Goal: Task Accomplishment & Management: Complete application form

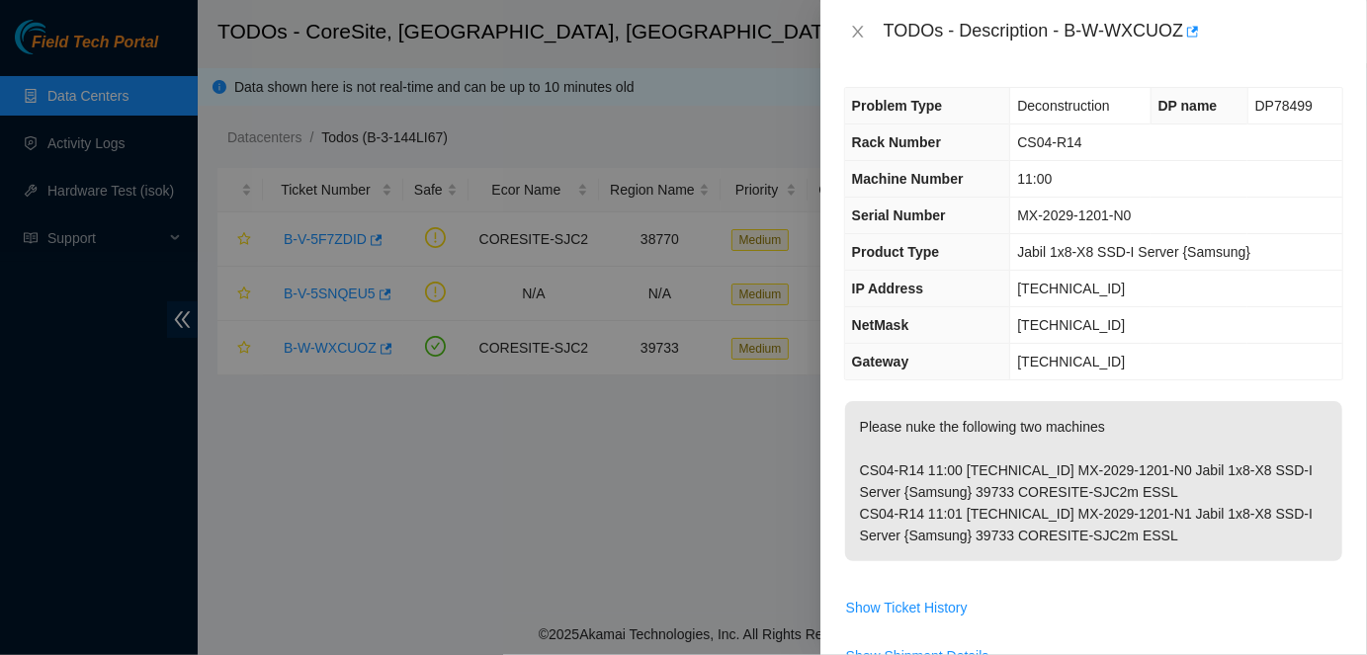
click at [964, 294] on th "IP Address" at bounding box center [927, 289] width 165 height 37
click at [861, 29] on icon "close" at bounding box center [857, 32] width 11 height 12
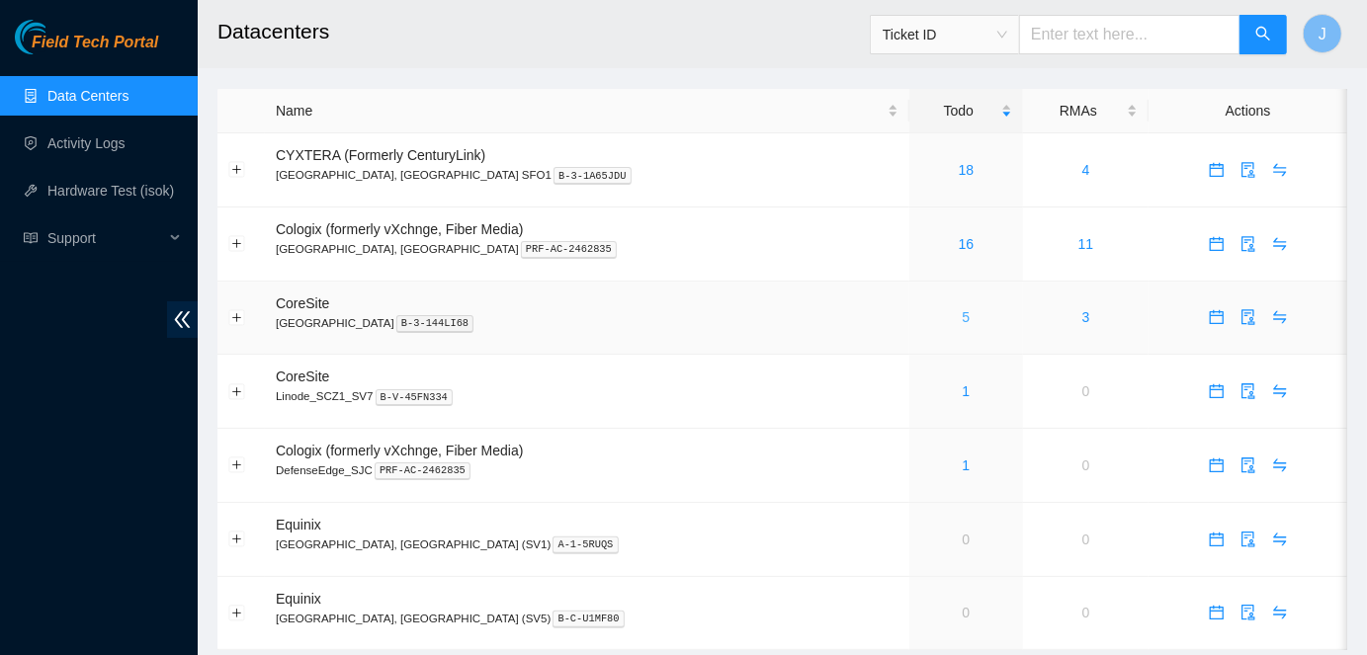
click at [963, 321] on link "5" at bounding box center [967, 317] width 8 height 16
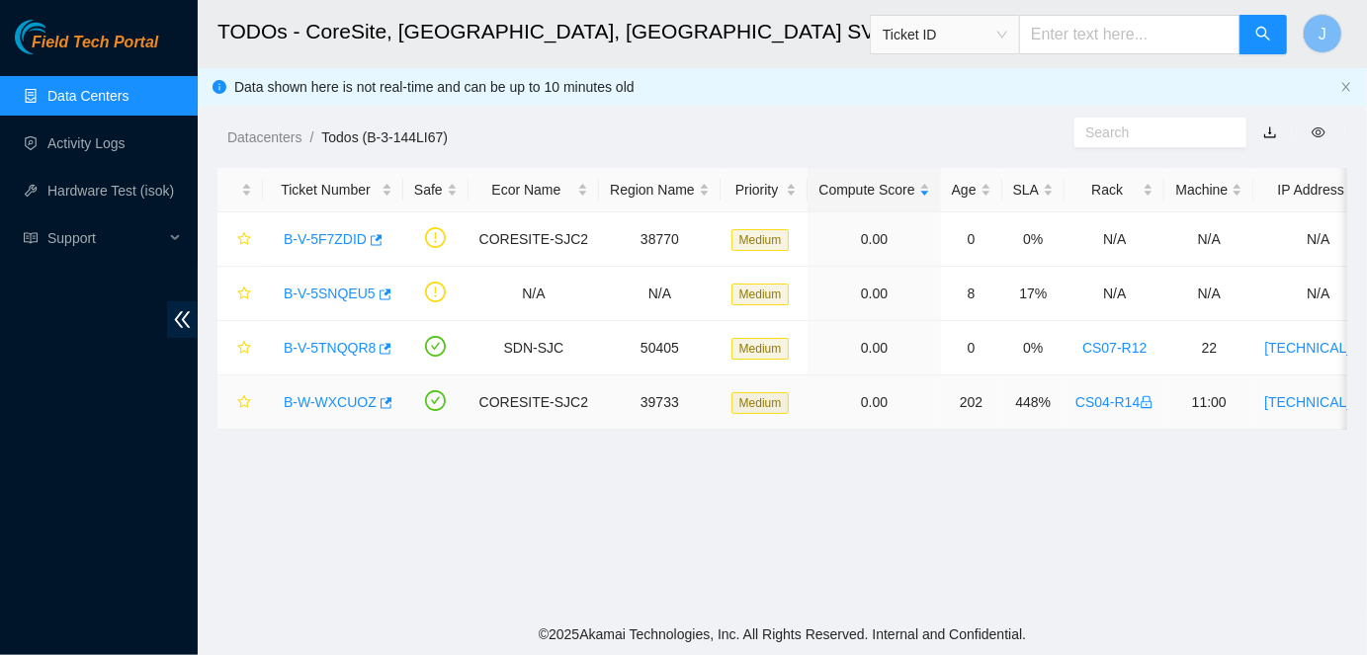
click at [345, 398] on link "B-W-WXCUOZ" at bounding box center [330, 402] width 93 height 16
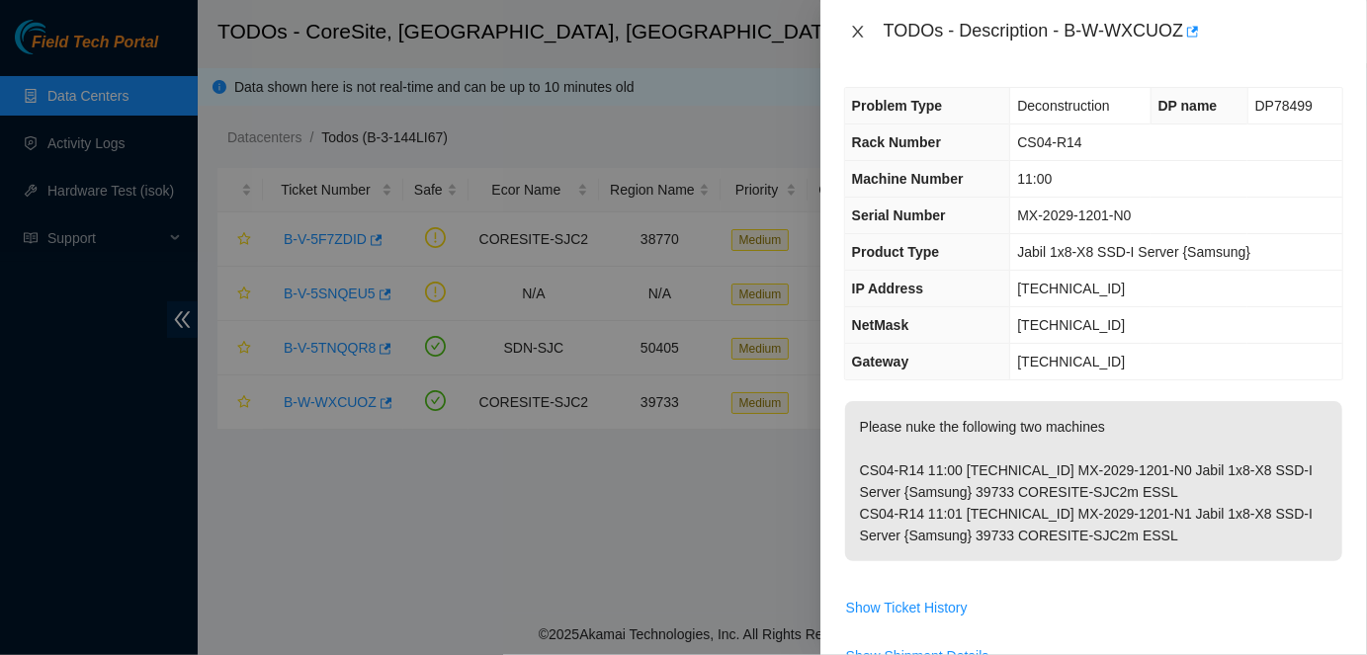
click at [858, 36] on icon "close" at bounding box center [858, 32] width 16 height 16
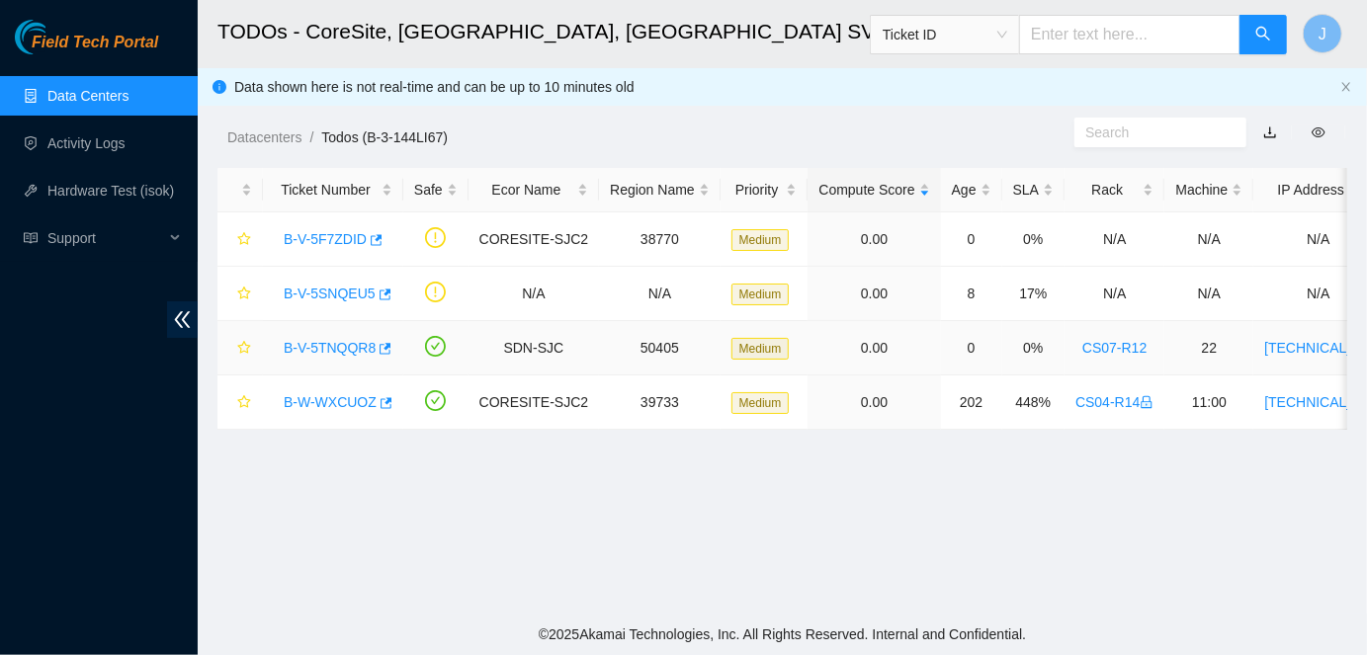
click at [343, 343] on link "B-V-5TNQQR8" at bounding box center [330, 348] width 92 height 16
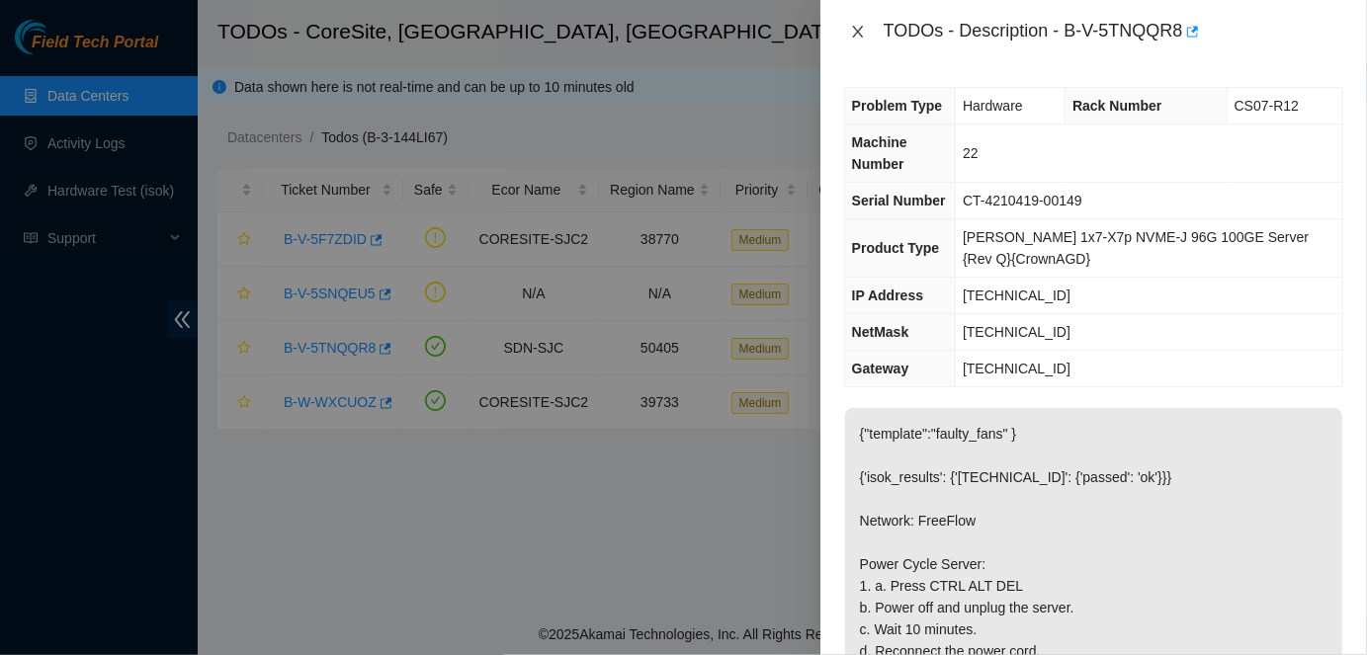
click at [858, 26] on icon "close" at bounding box center [858, 32] width 16 height 16
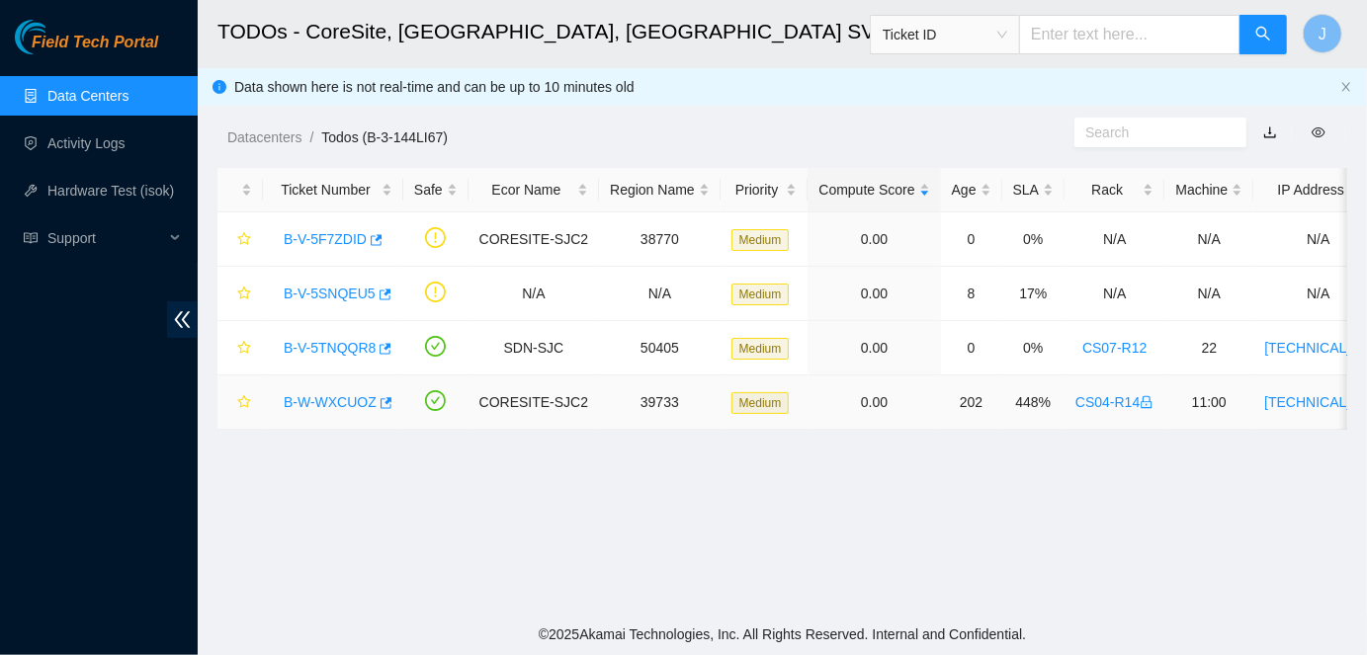
click at [314, 401] on link "B-W-WXCUOZ" at bounding box center [330, 402] width 93 height 16
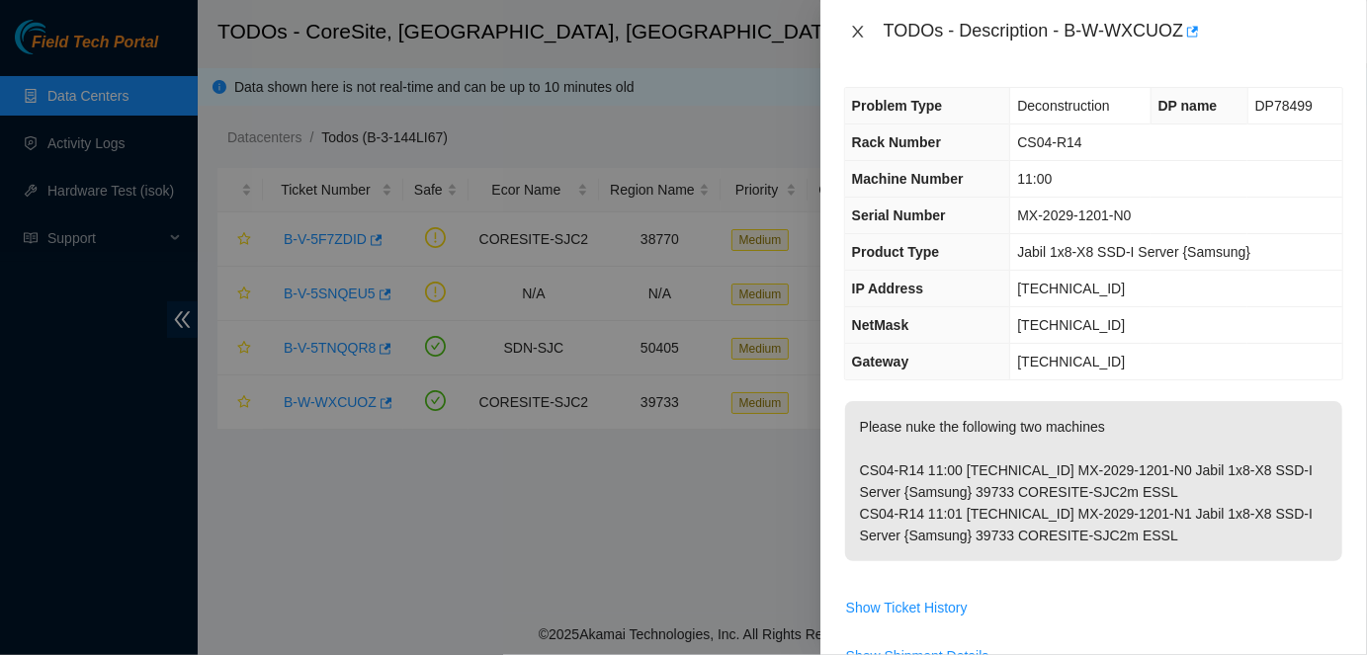
click at [853, 34] on icon "close" at bounding box center [858, 32] width 16 height 16
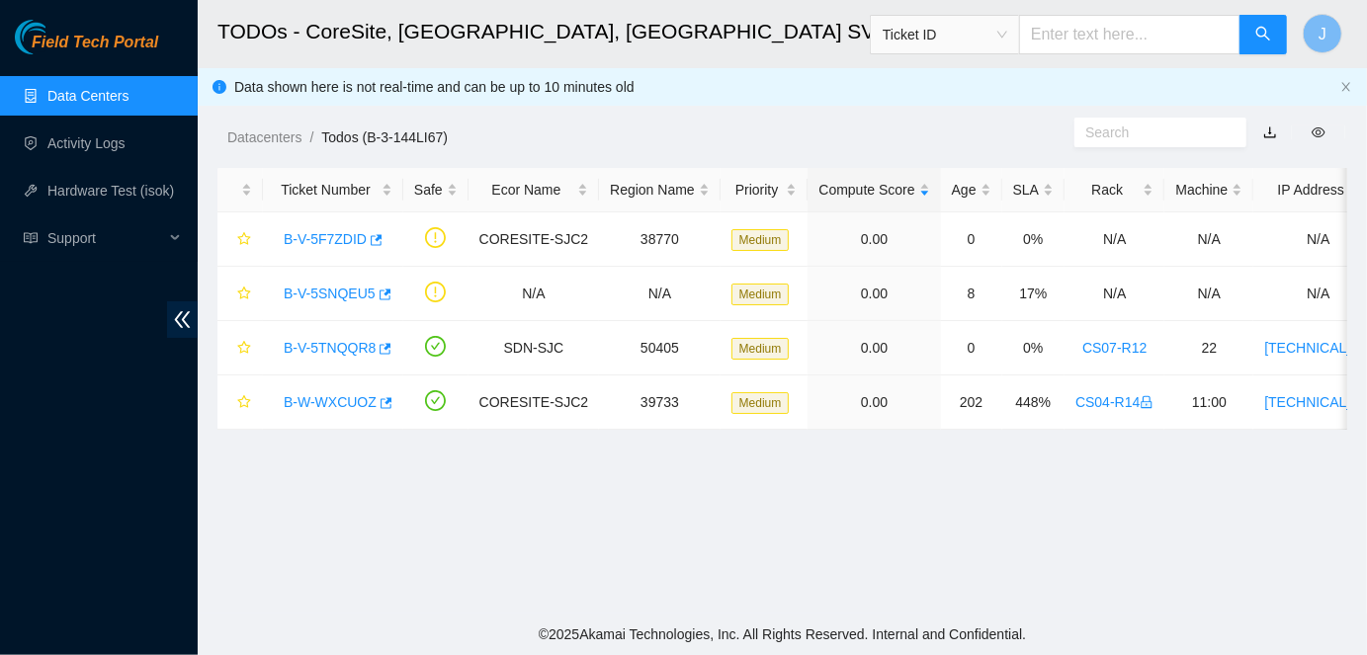
click at [91, 95] on link "Data Centers" at bounding box center [87, 96] width 81 height 16
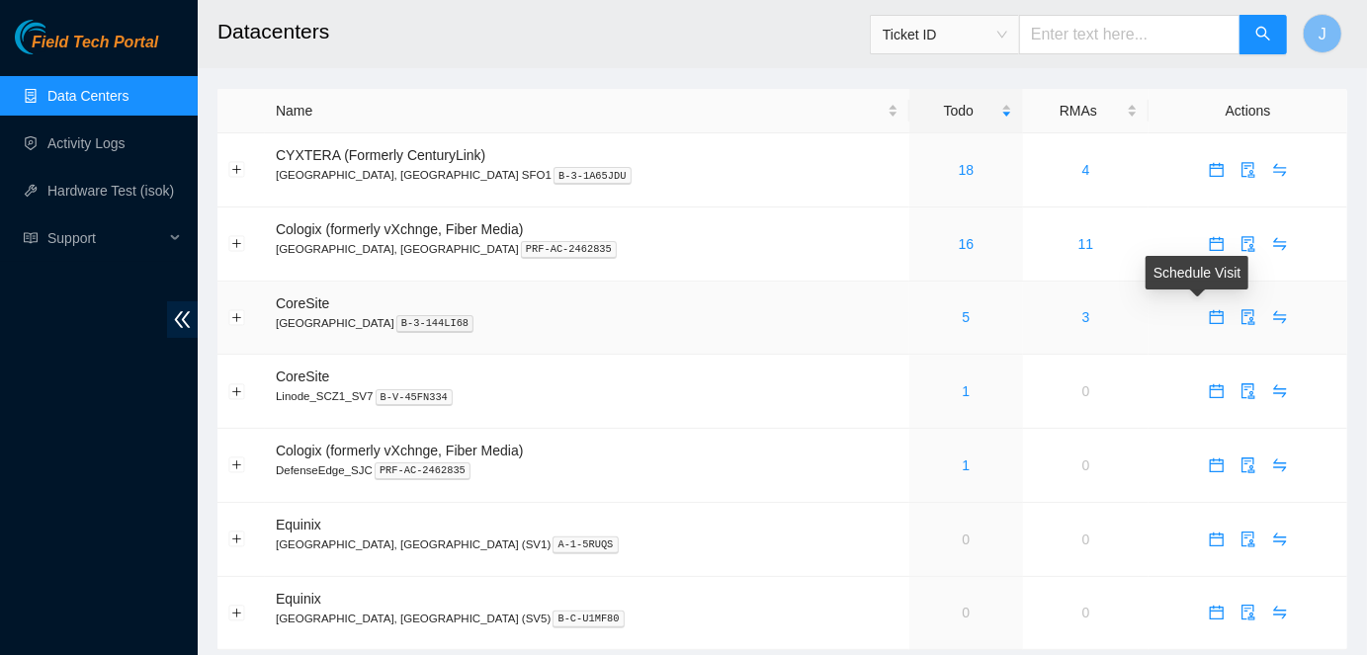
click at [1210, 313] on icon "calendar" at bounding box center [1217, 317] width 14 height 14
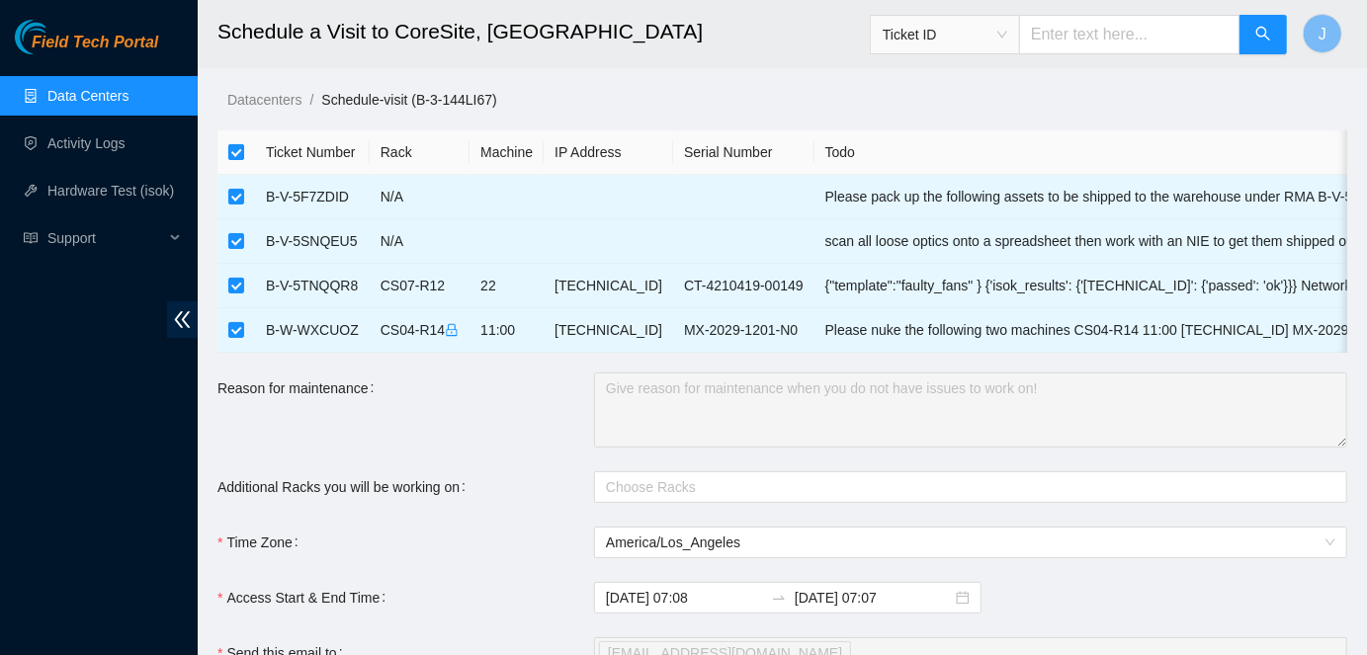
click at [234, 156] on input "checkbox" at bounding box center [236, 152] width 16 height 16
checkbox input "false"
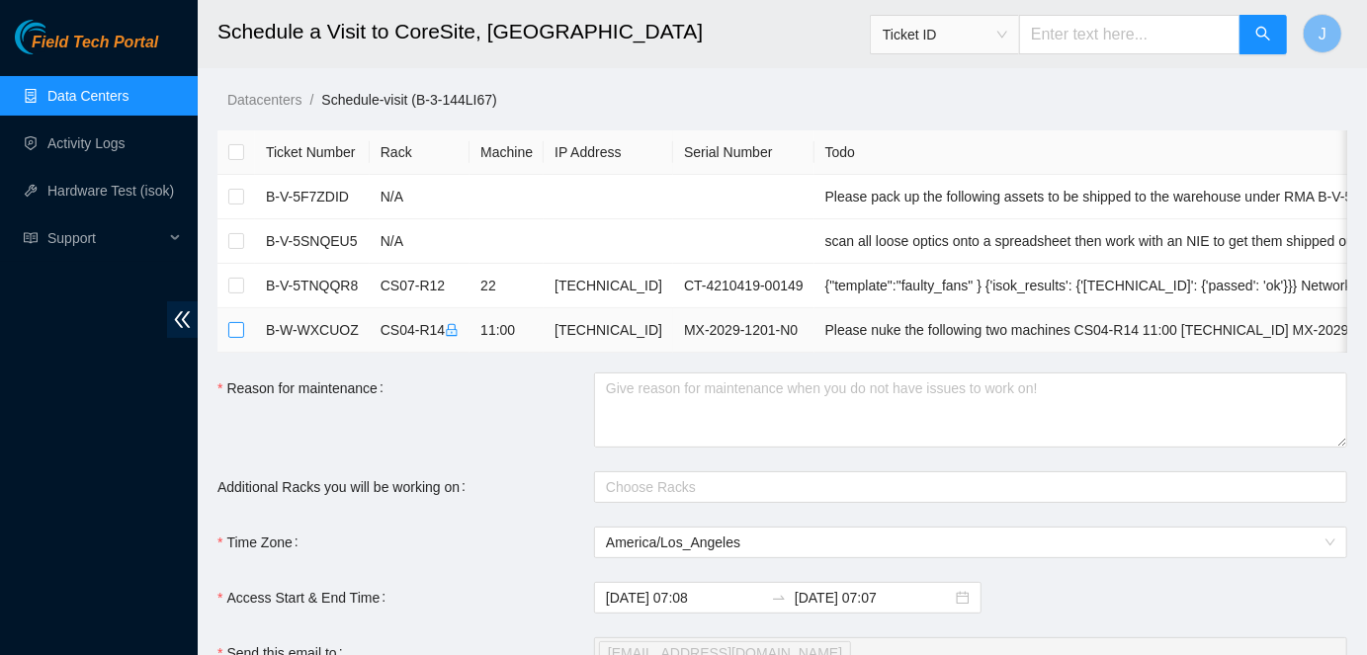
click at [240, 332] on input "checkbox" at bounding box center [236, 330] width 16 height 16
checkbox input "true"
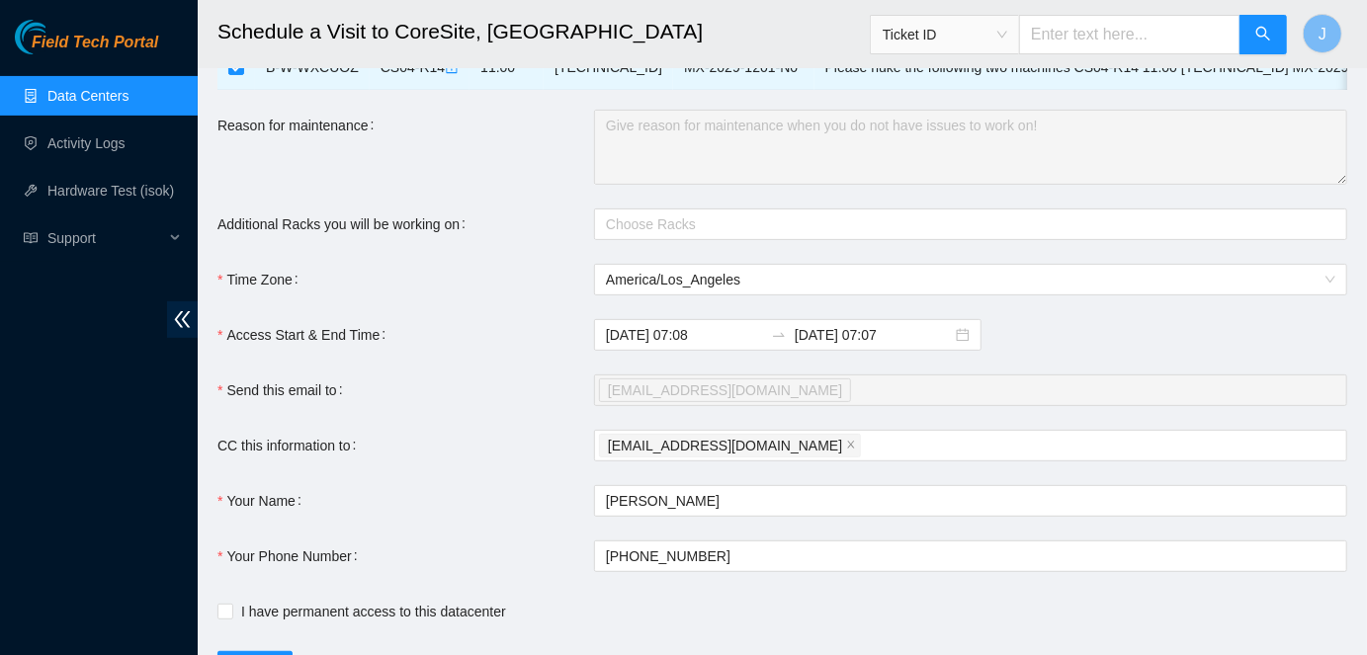
scroll to position [272, 0]
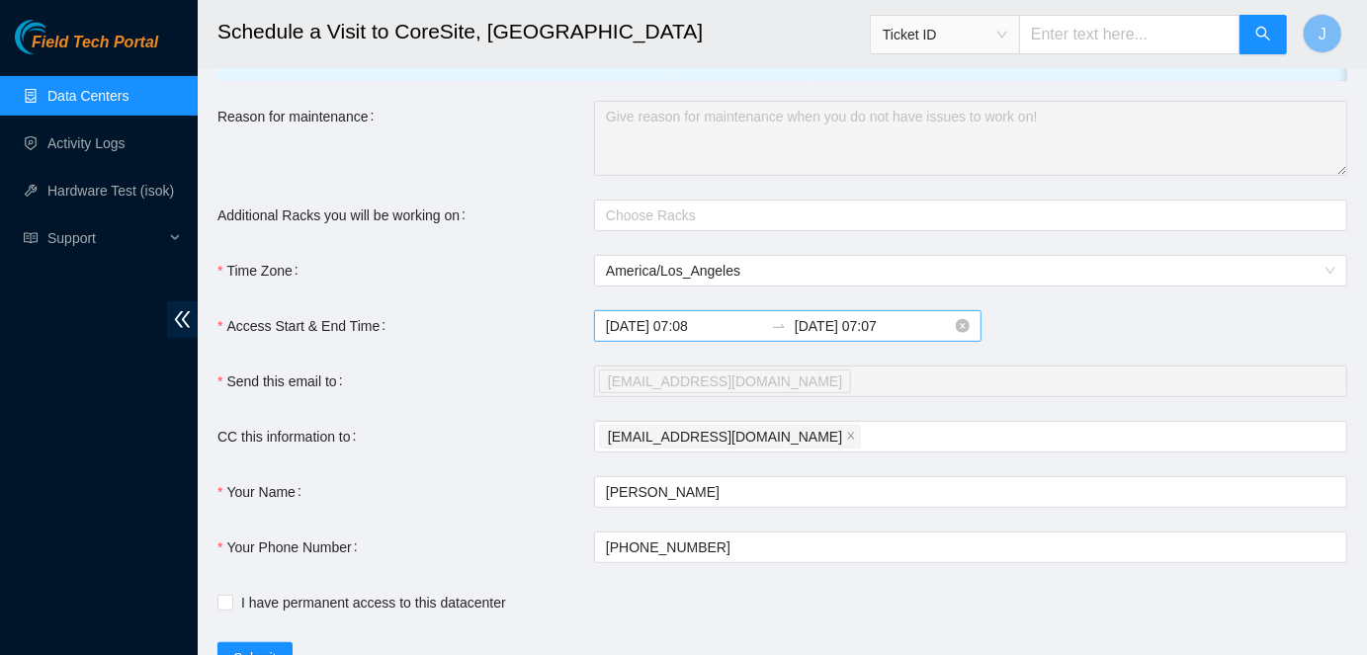
click at [771, 327] on icon "swap-right" at bounding box center [779, 326] width 16 height 16
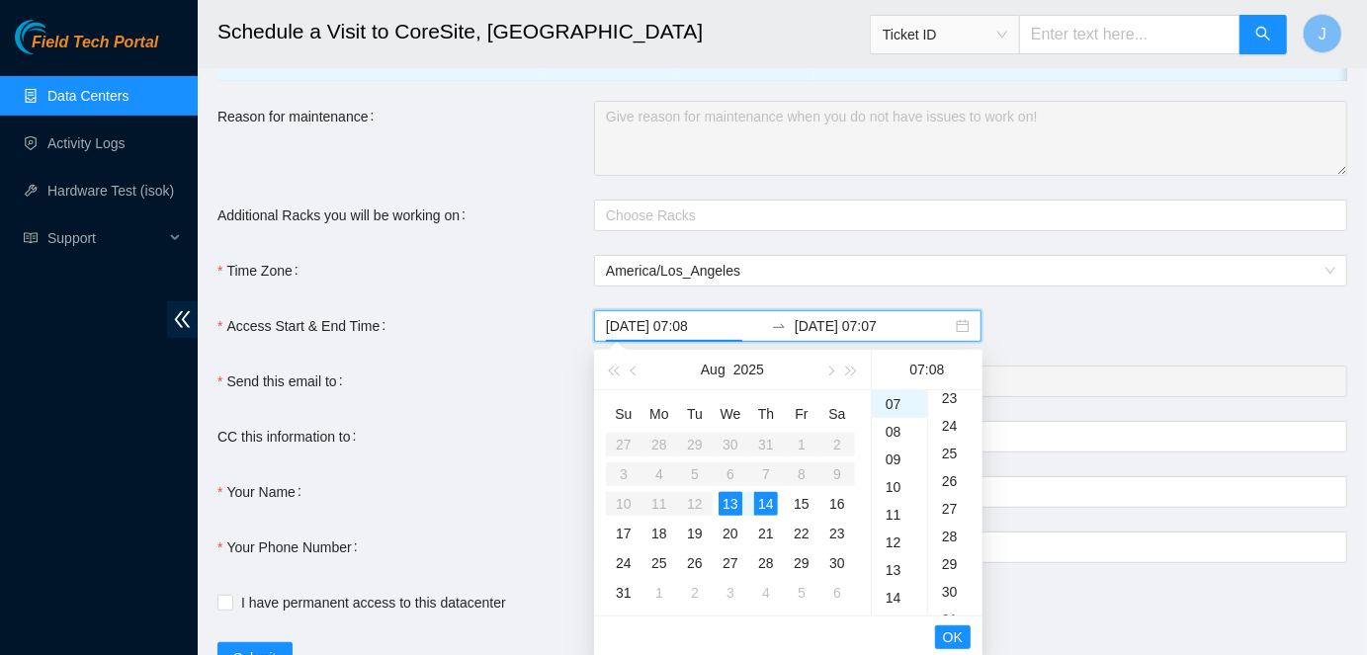
scroll to position [671, 0]
click at [954, 562] on div "30" at bounding box center [955, 564] width 54 height 28
type input "2025-08-13 07:30"
click at [957, 632] on span "OK" at bounding box center [953, 638] width 20 height 22
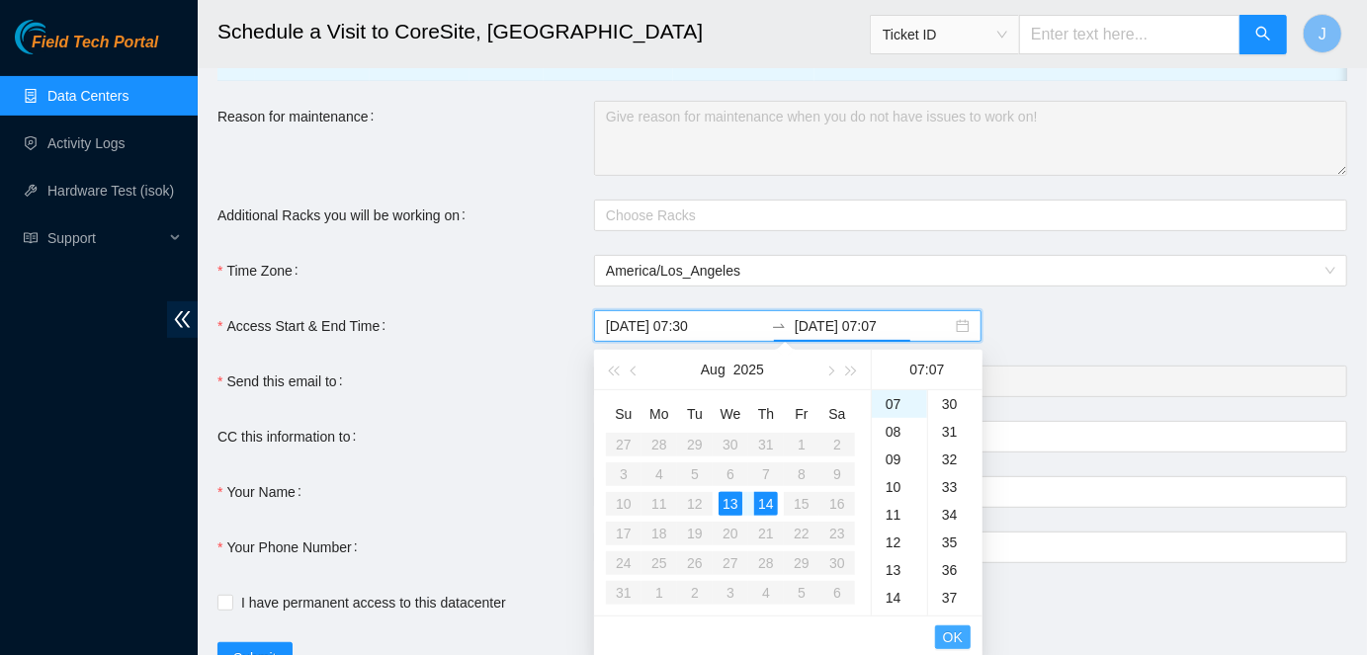
scroll to position [194, 0]
click at [732, 495] on div "13" at bounding box center [731, 504] width 24 height 24
click at [901, 518] on div "18" at bounding box center [899, 522] width 55 height 28
click at [951, 411] on div "00" at bounding box center [955, 404] width 54 height 28
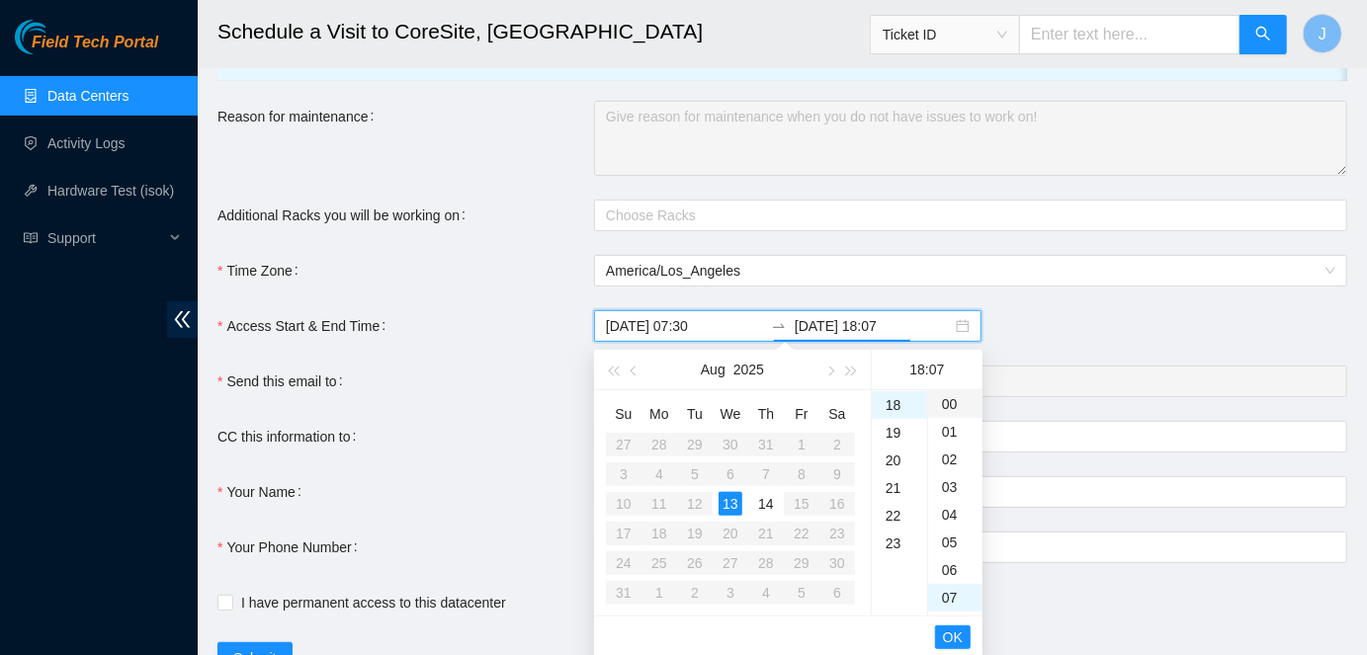
type input "2025-08-13 18:00"
click at [952, 640] on span "OK" at bounding box center [953, 638] width 20 height 22
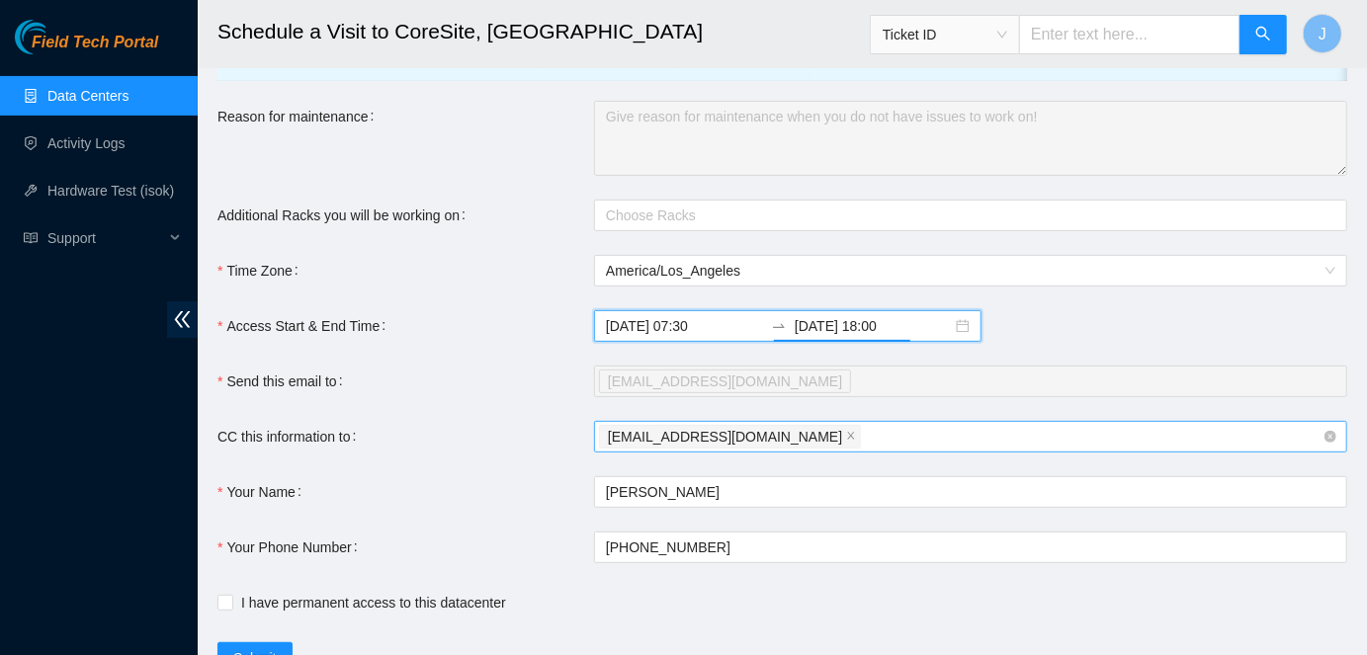
click at [770, 438] on div "jvsac25@gmail.com" at bounding box center [961, 437] width 724 height 28
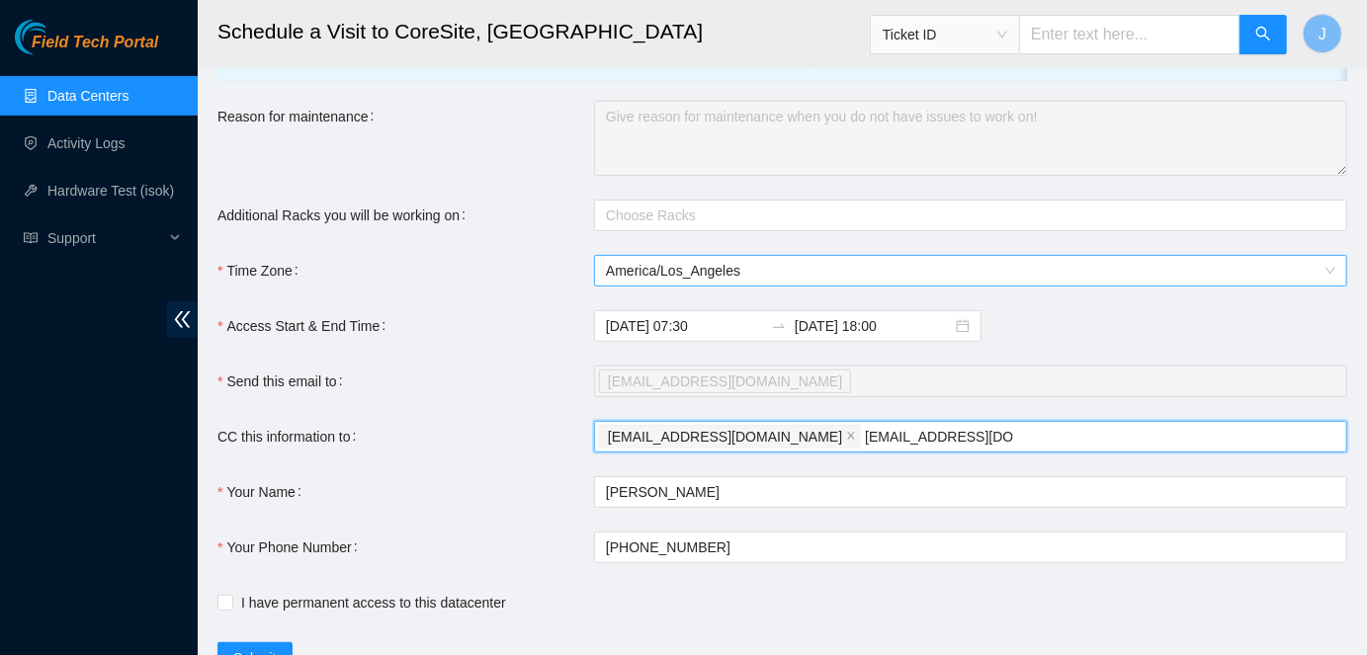
type input "nie-hivemind@akamai.com"
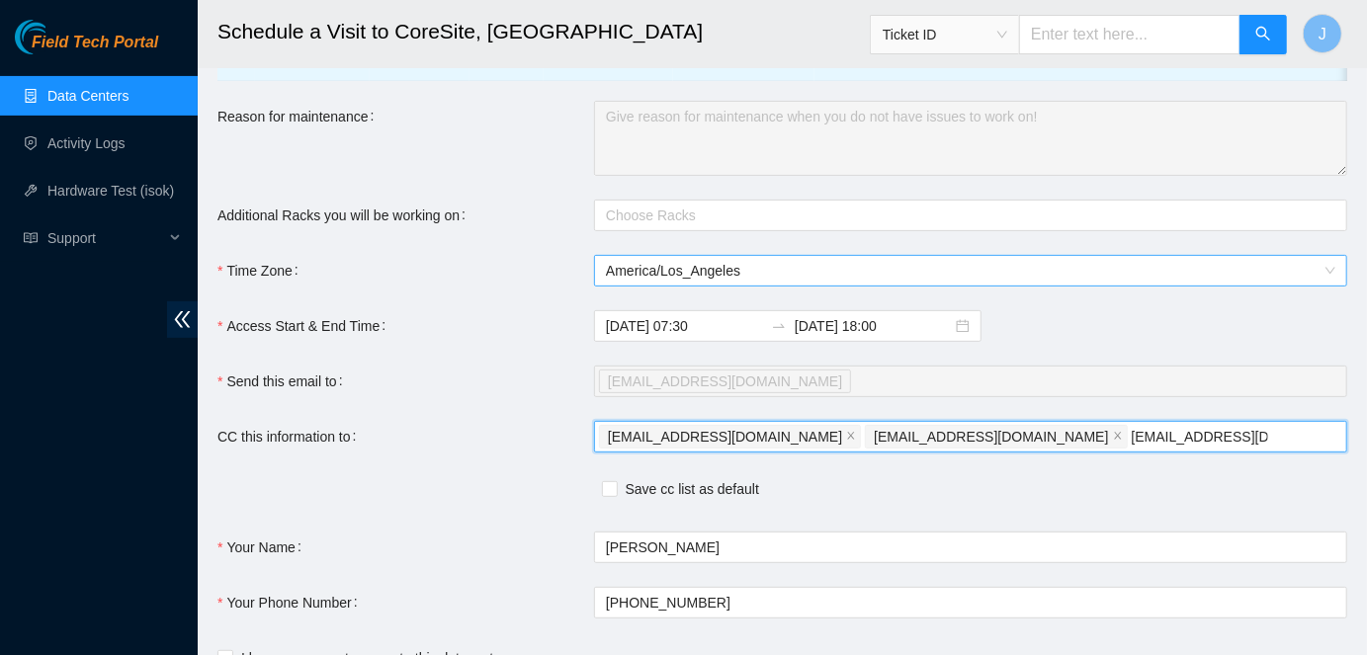
type input "deploy-tix@akamai.com"
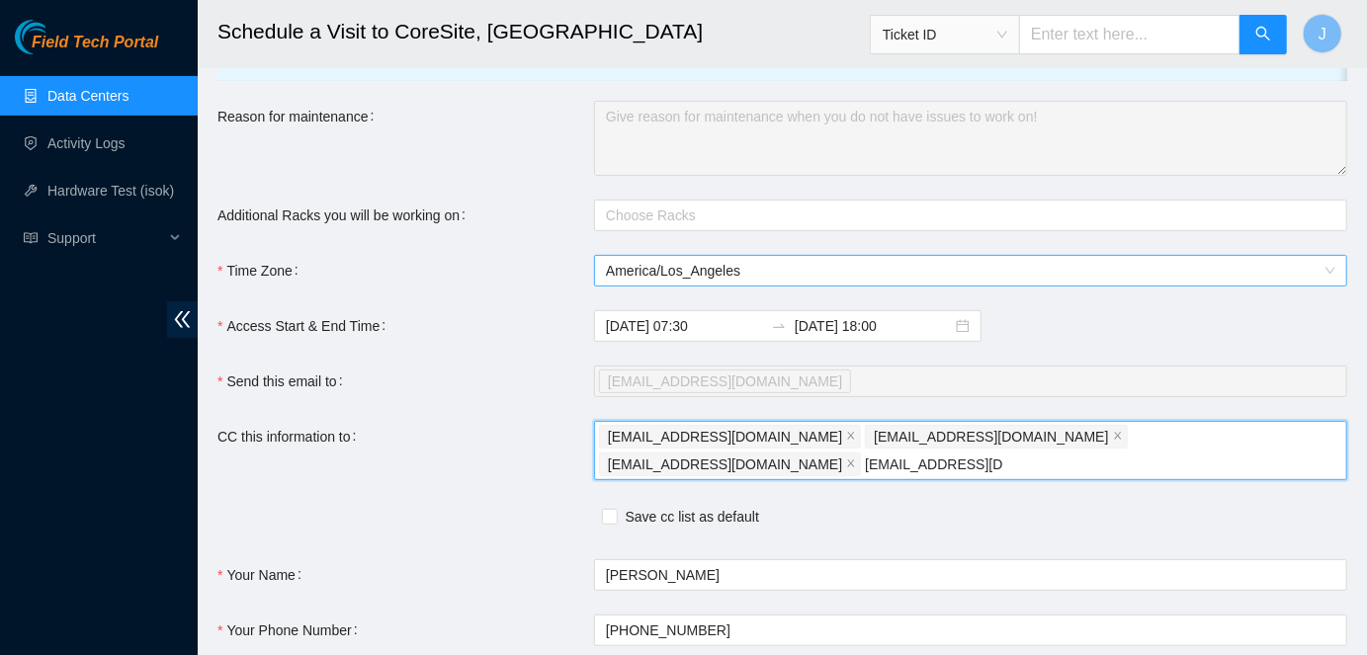
type input "nocc-shift@akamai.com"
type input "fts-sjc@akamai.com"
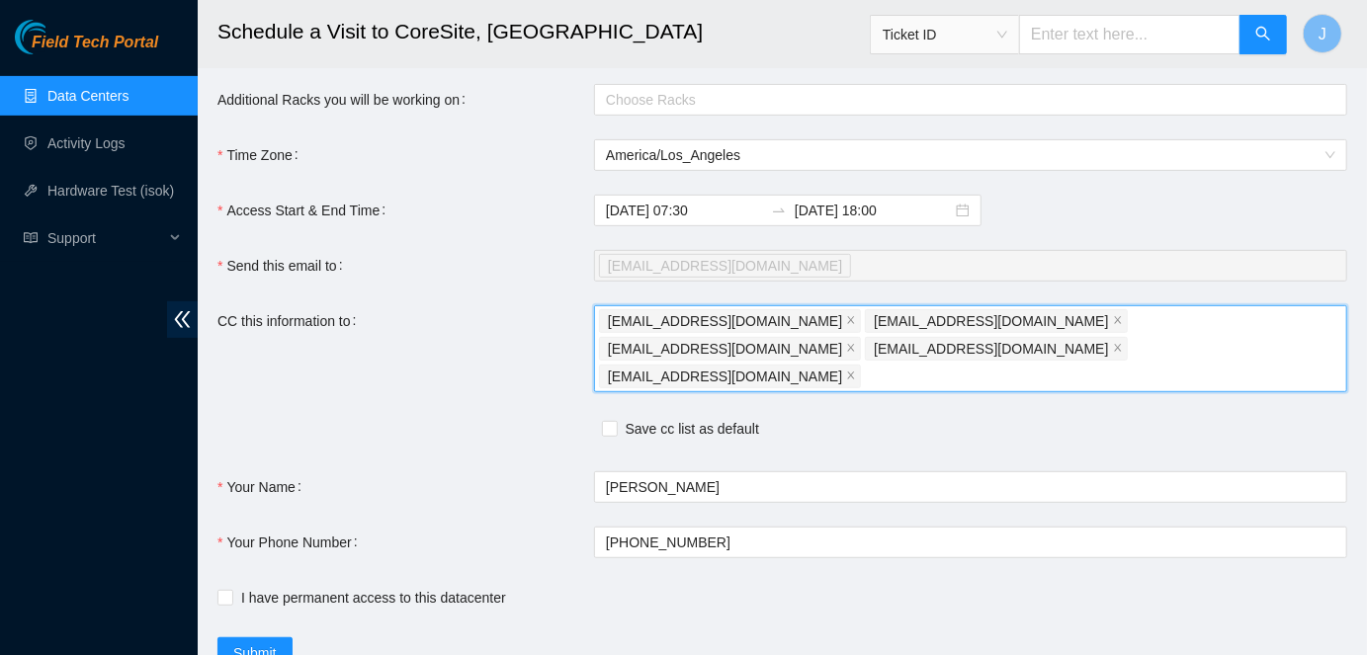
scroll to position [434, 0]
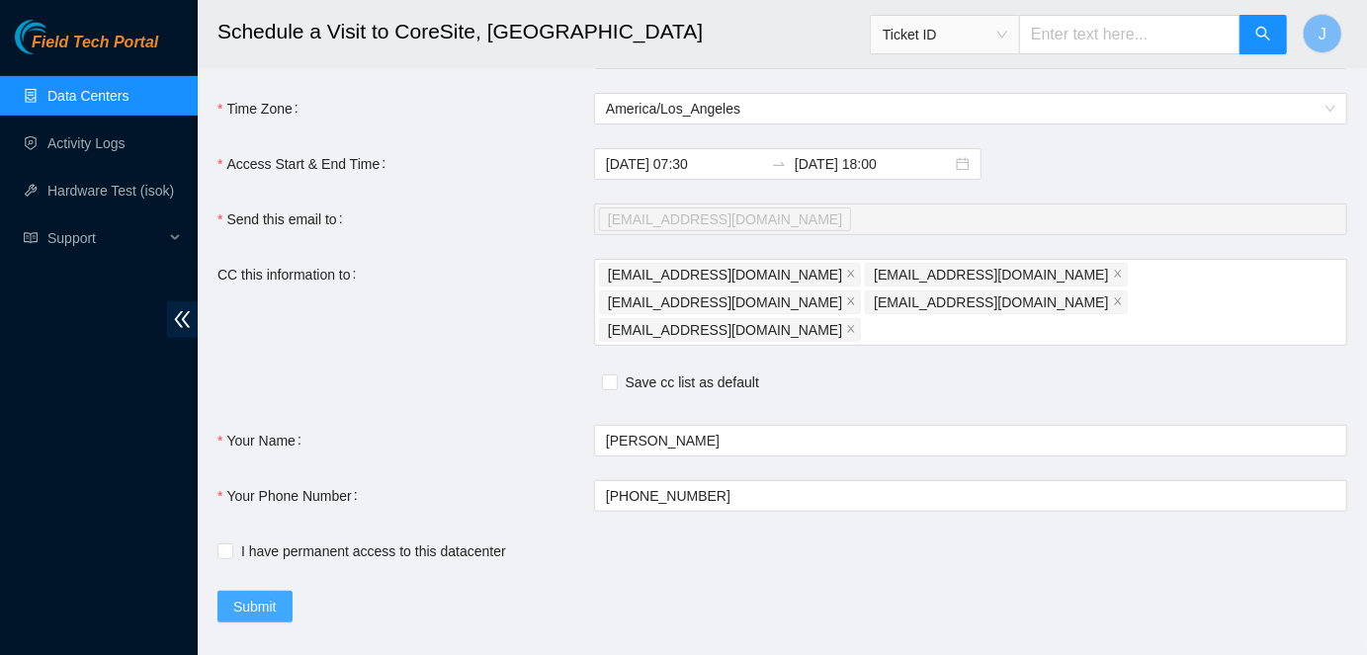
click at [257, 596] on span "Submit" at bounding box center [254, 607] width 43 height 22
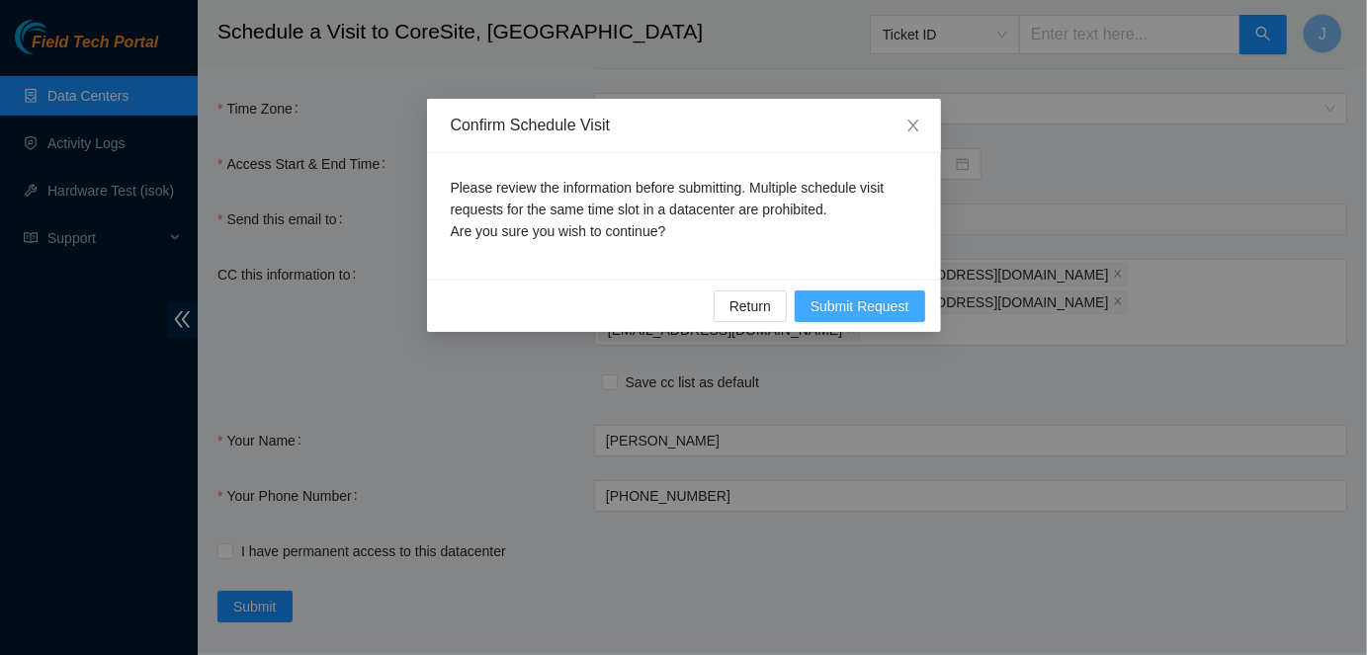
click at [878, 302] on span "Submit Request" at bounding box center [860, 307] width 99 height 22
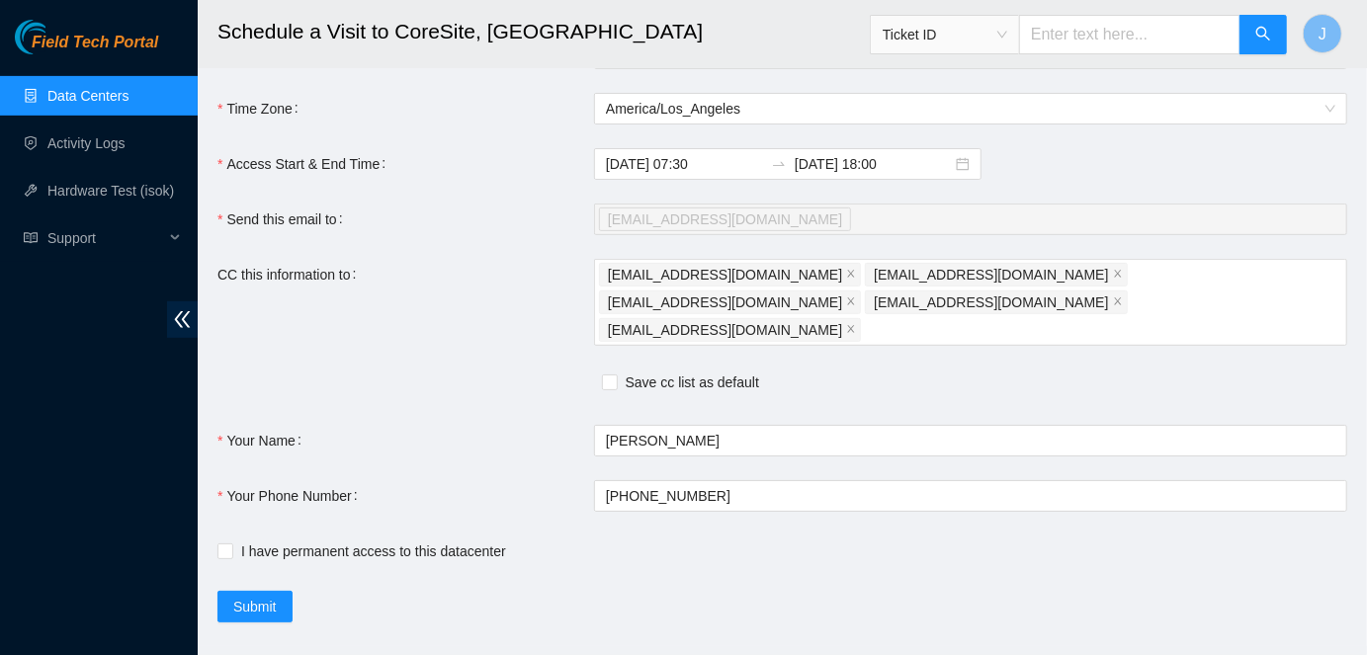
type input "2025-08-13 07:10"
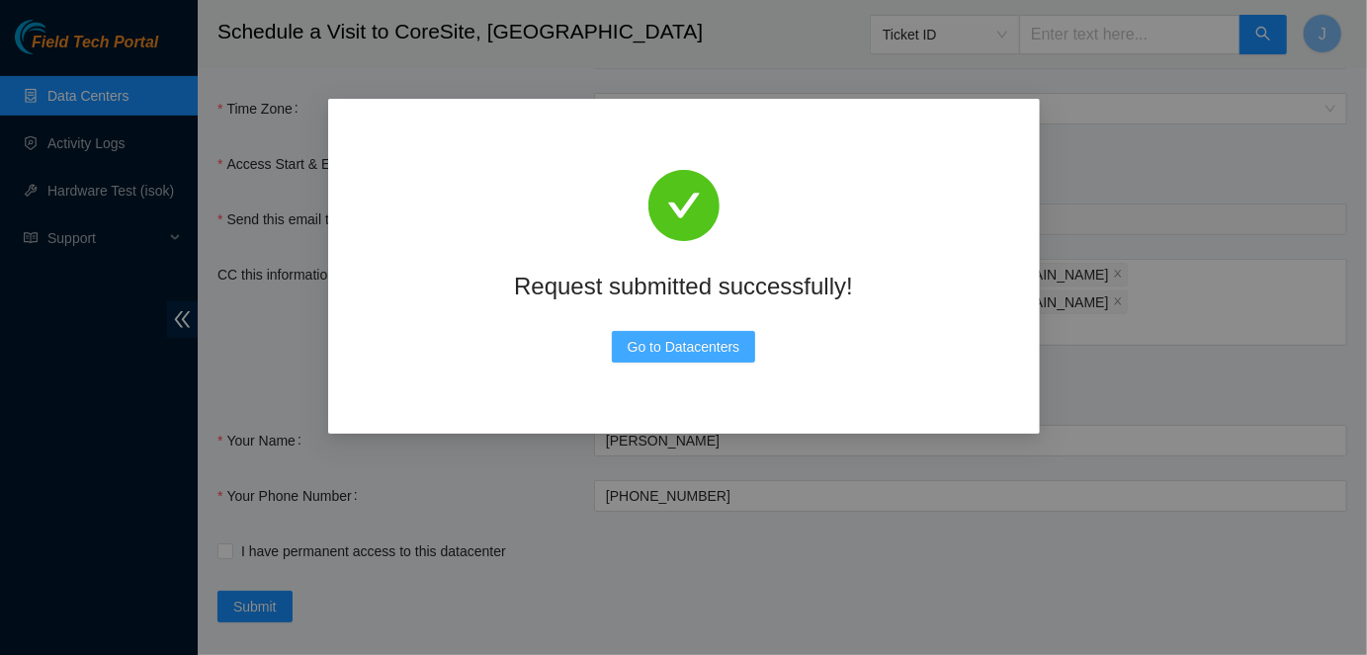
click at [656, 350] on span "Go to Datacenters" at bounding box center [684, 347] width 113 height 22
